Goal: Book appointment/travel/reservation

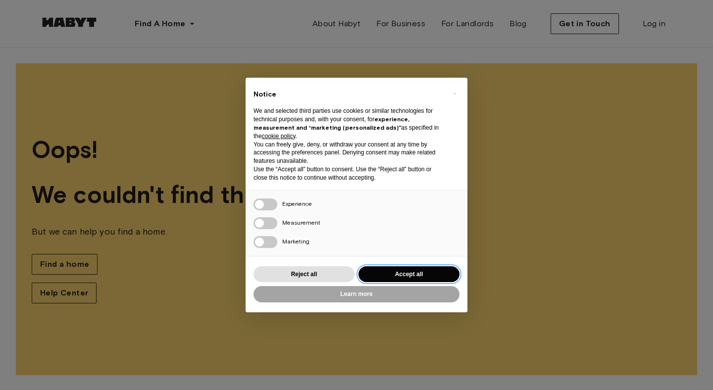
click at [408, 273] on button "Accept all" at bounding box center [409, 274] width 101 height 16
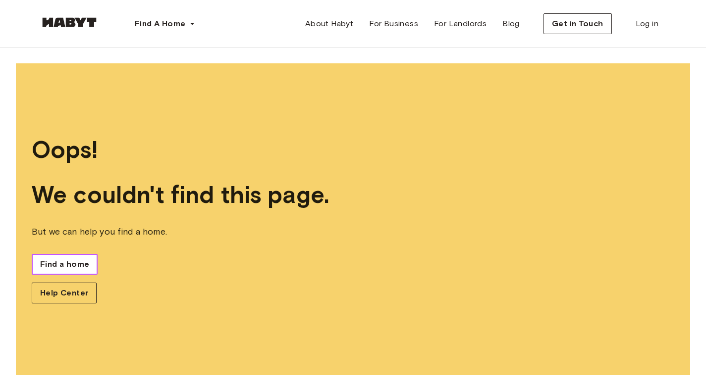
click at [58, 256] on link "Find a home" at bounding box center [65, 264] width 66 height 21
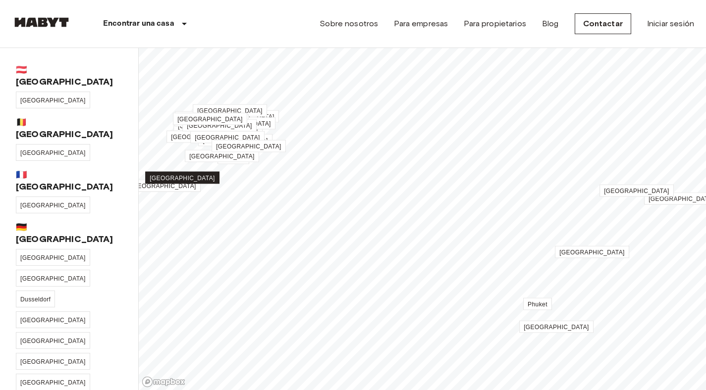
click at [186, 178] on span "[GEOGRAPHIC_DATA]" at bounding box center [182, 178] width 65 height 7
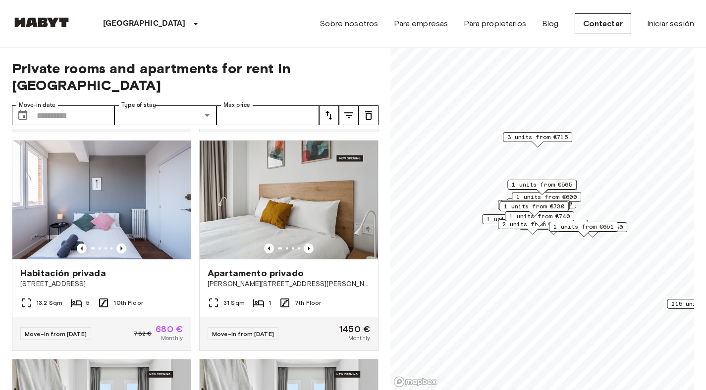
scroll to position [271, 0]
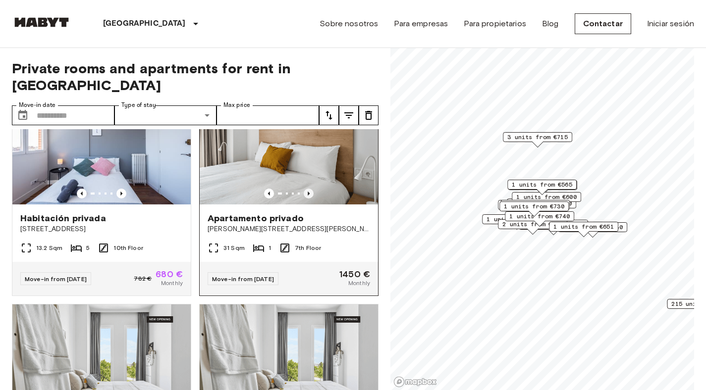
click at [306, 189] on icon "Previous image" at bounding box center [309, 194] width 10 height 10
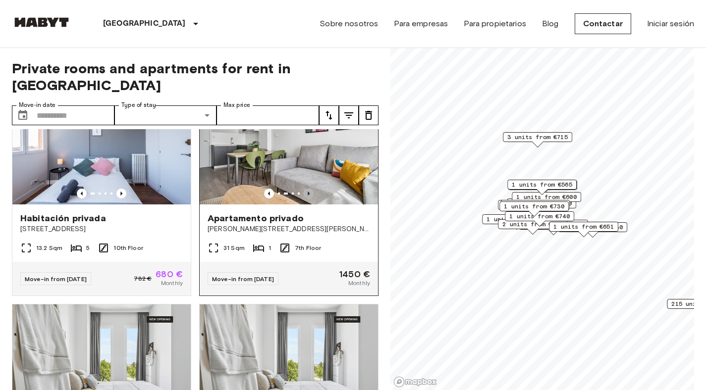
click at [305, 189] on icon "Previous image" at bounding box center [309, 194] width 10 height 10
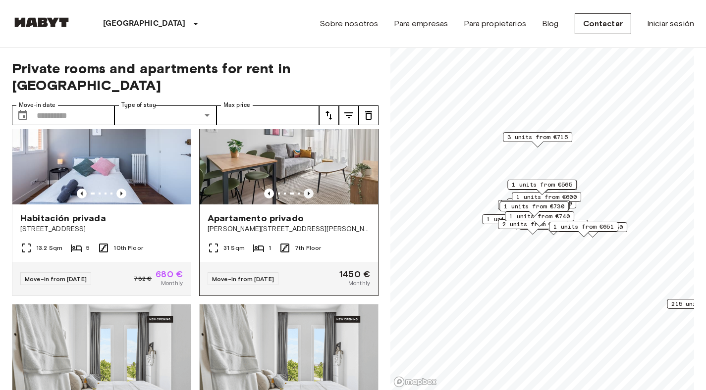
click at [305, 189] on icon "Previous image" at bounding box center [309, 194] width 10 height 10
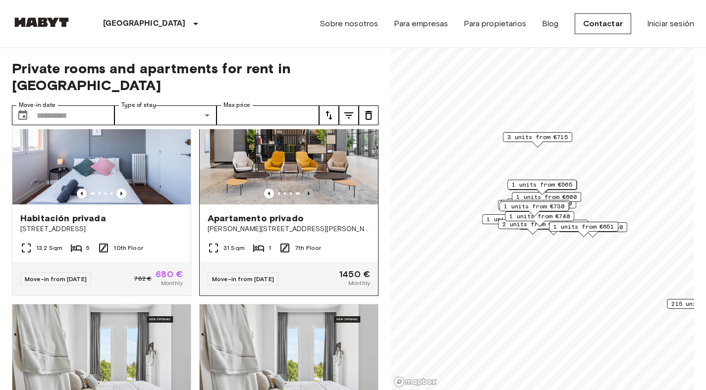
click at [305, 189] on icon "Previous image" at bounding box center [309, 194] width 10 height 10
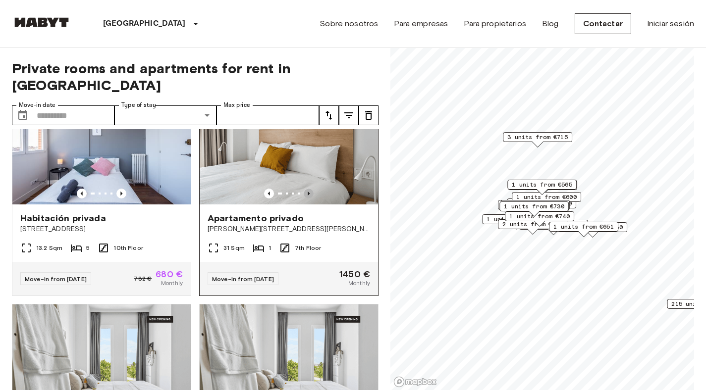
click at [304, 189] on icon "Previous image" at bounding box center [309, 194] width 10 height 10
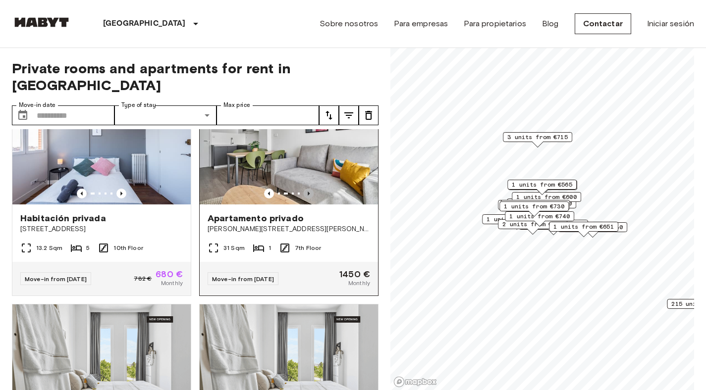
click at [307, 192] on icon "Previous image" at bounding box center [308, 194] width 2 height 4
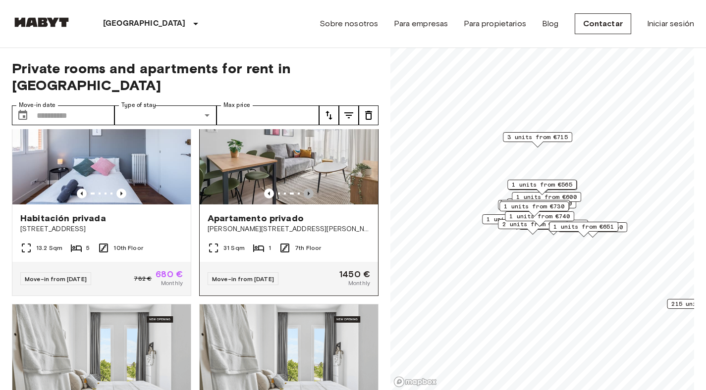
click at [307, 192] on icon "Previous image" at bounding box center [308, 194] width 2 height 4
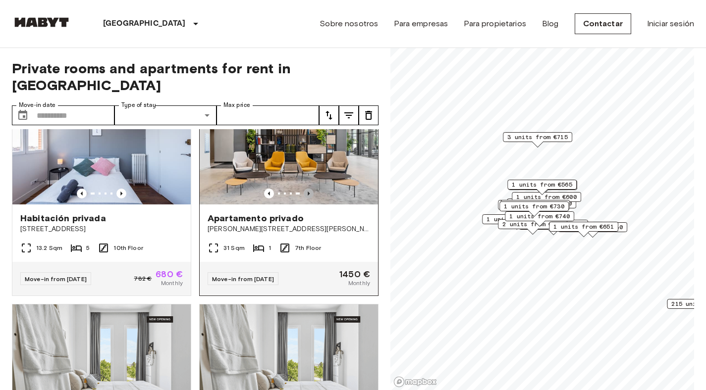
click at [307, 192] on icon "Previous image" at bounding box center [308, 194] width 2 height 4
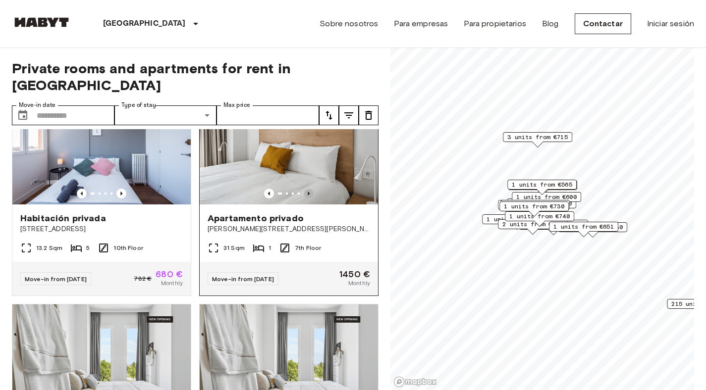
click at [307, 192] on icon "Previous image" at bounding box center [308, 194] width 2 height 4
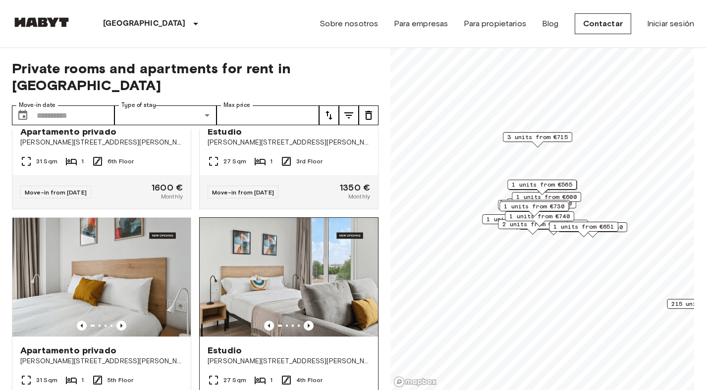
scroll to position [2658, 0]
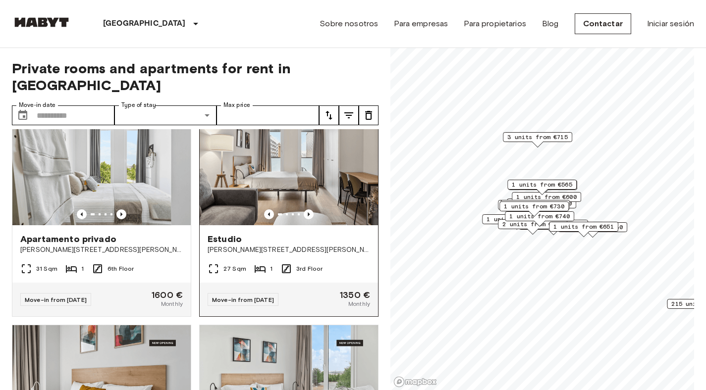
click at [285, 225] on img at bounding box center [289, 165] width 178 height 119
click at [565, 184] on span "1 units from €565" at bounding box center [542, 184] width 60 height 9
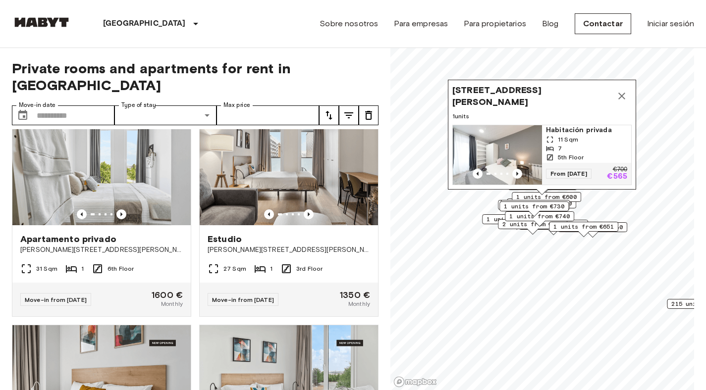
click at [553, 205] on span "1 units from €730" at bounding box center [534, 206] width 60 height 9
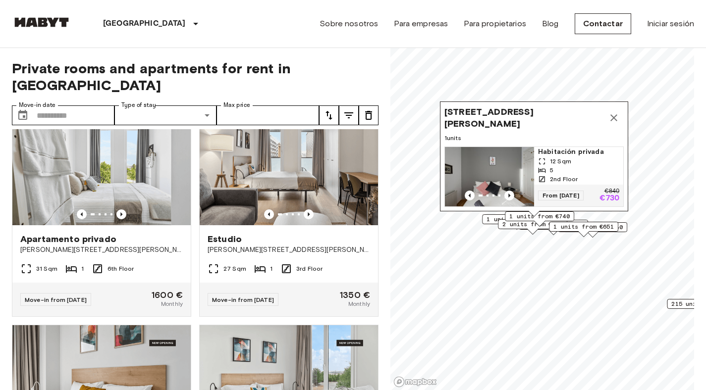
click at [609, 225] on span "1 units from €651" at bounding box center [583, 226] width 60 height 9
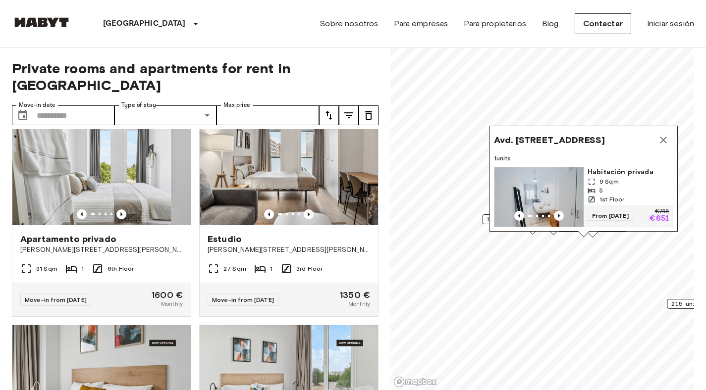
click at [664, 134] on icon "Map marker" at bounding box center [663, 140] width 12 height 12
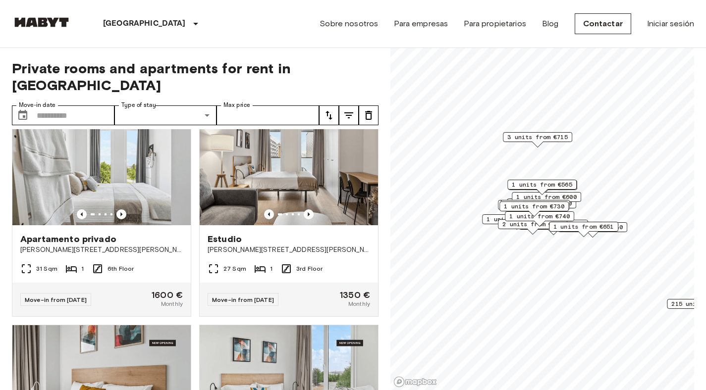
click at [546, 136] on span "3 units from €715" at bounding box center [537, 137] width 60 height 9
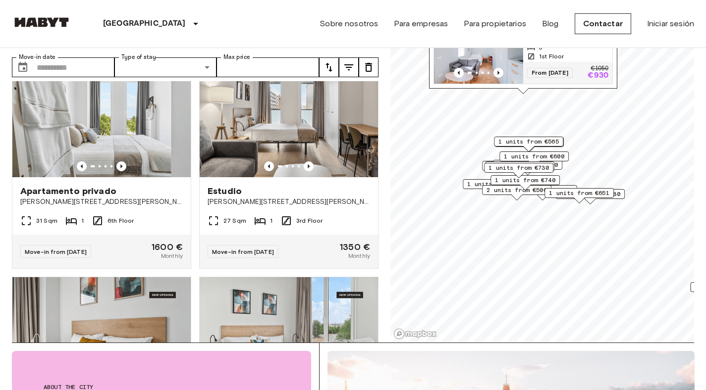
scroll to position [0, 0]
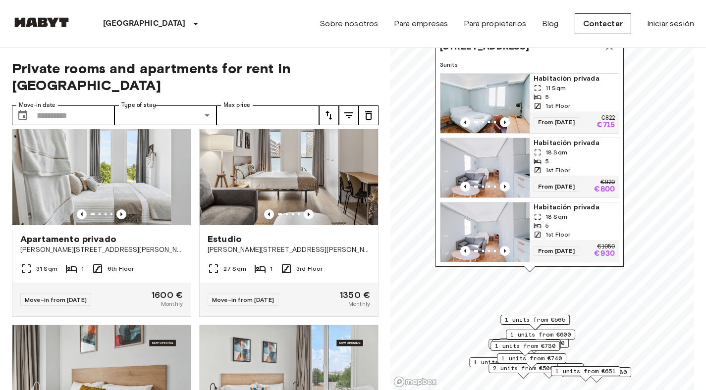
drag, startPoint x: 529, startPoint y: 75, endPoint x: 535, endPoint y: 205, distance: 130.4
click at [535, 212] on div "18 Sqm" at bounding box center [573, 216] width 81 height 9
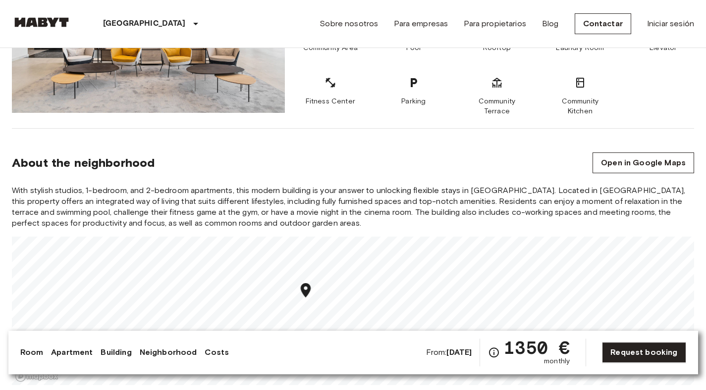
scroll to position [792, 0]
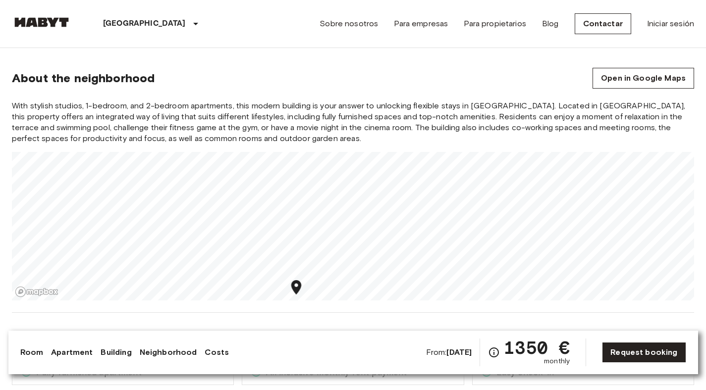
click at [296, 312] on div "Europe Spain Madrid Estudio Estudio From Nov 4 2025 Calle José Antonio Rebolled…" at bounding box center [353, 394] width 706 height 2277
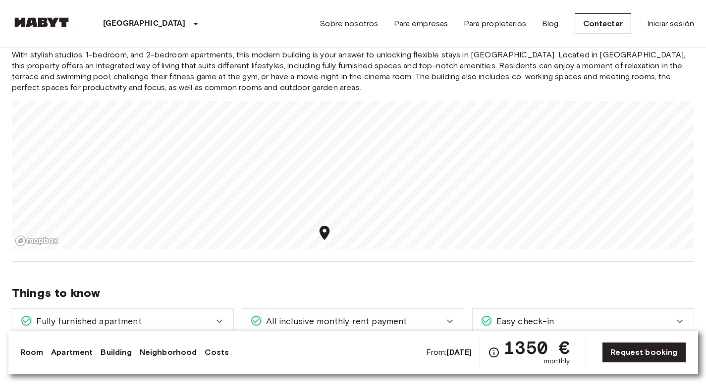
scroll to position [845, 0]
click at [471, 256] on section "About the neighborhood Open in Google Maps With stylish studios, 1-bedroom, and…" at bounding box center [353, 126] width 682 height 269
click at [20, 235] on link "Mapbox logo" at bounding box center [37, 239] width 44 height 11
click at [220, 314] on icon at bounding box center [219, 320] width 12 height 12
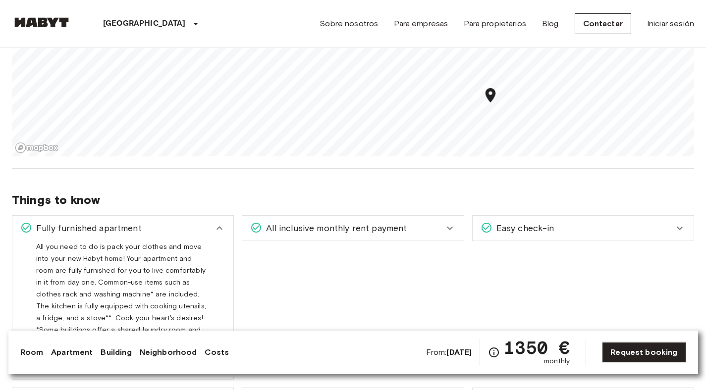
scroll to position [979, 0]
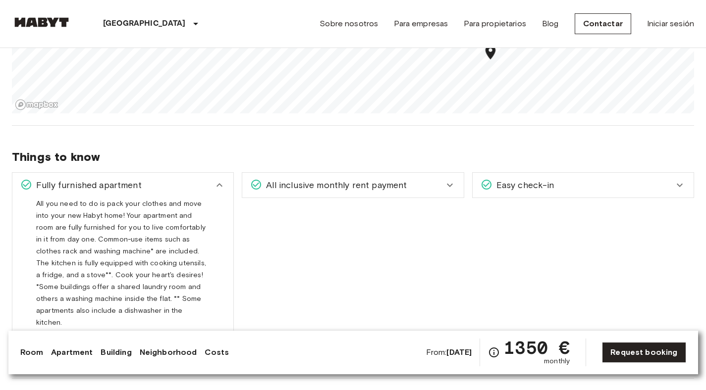
click at [447, 184] on icon at bounding box center [450, 185] width 6 height 3
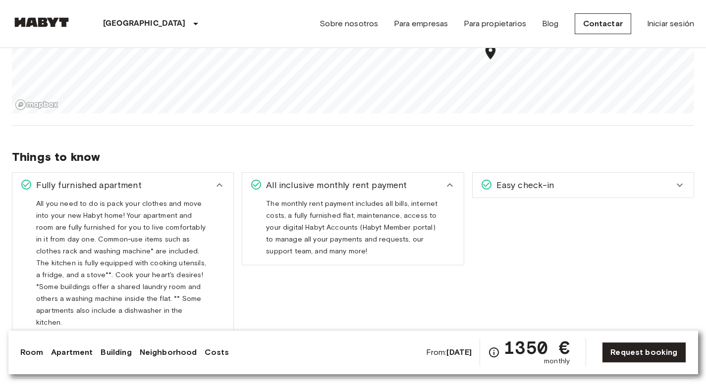
click at [681, 184] on icon at bounding box center [679, 185] width 6 height 3
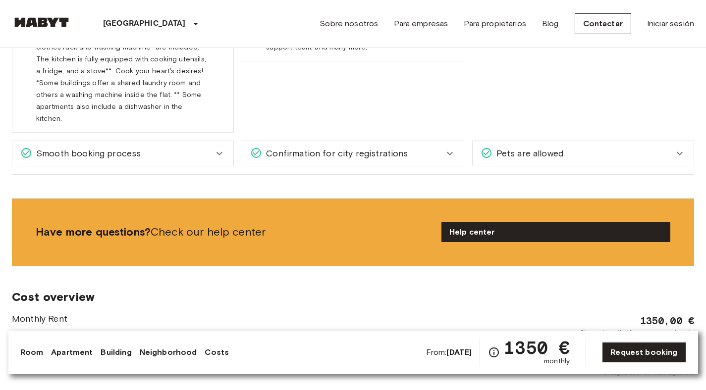
scroll to position [1249, 0]
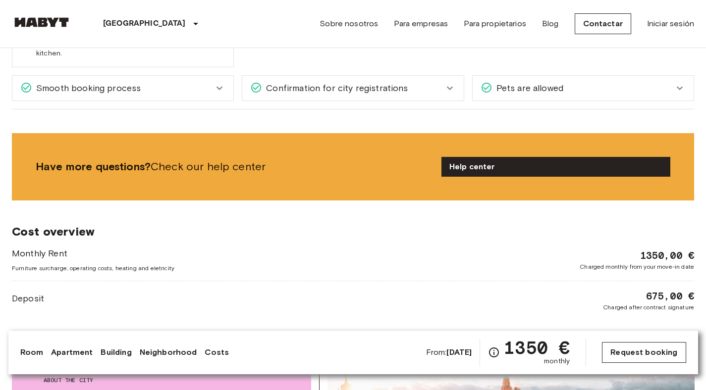
click at [638, 349] on link "Request booking" at bounding box center [644, 352] width 84 height 21
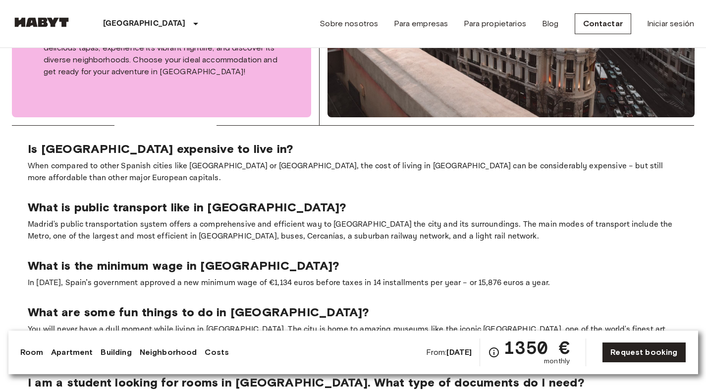
scroll to position [1368, 0]
